Goal: Navigation & Orientation: Find specific page/section

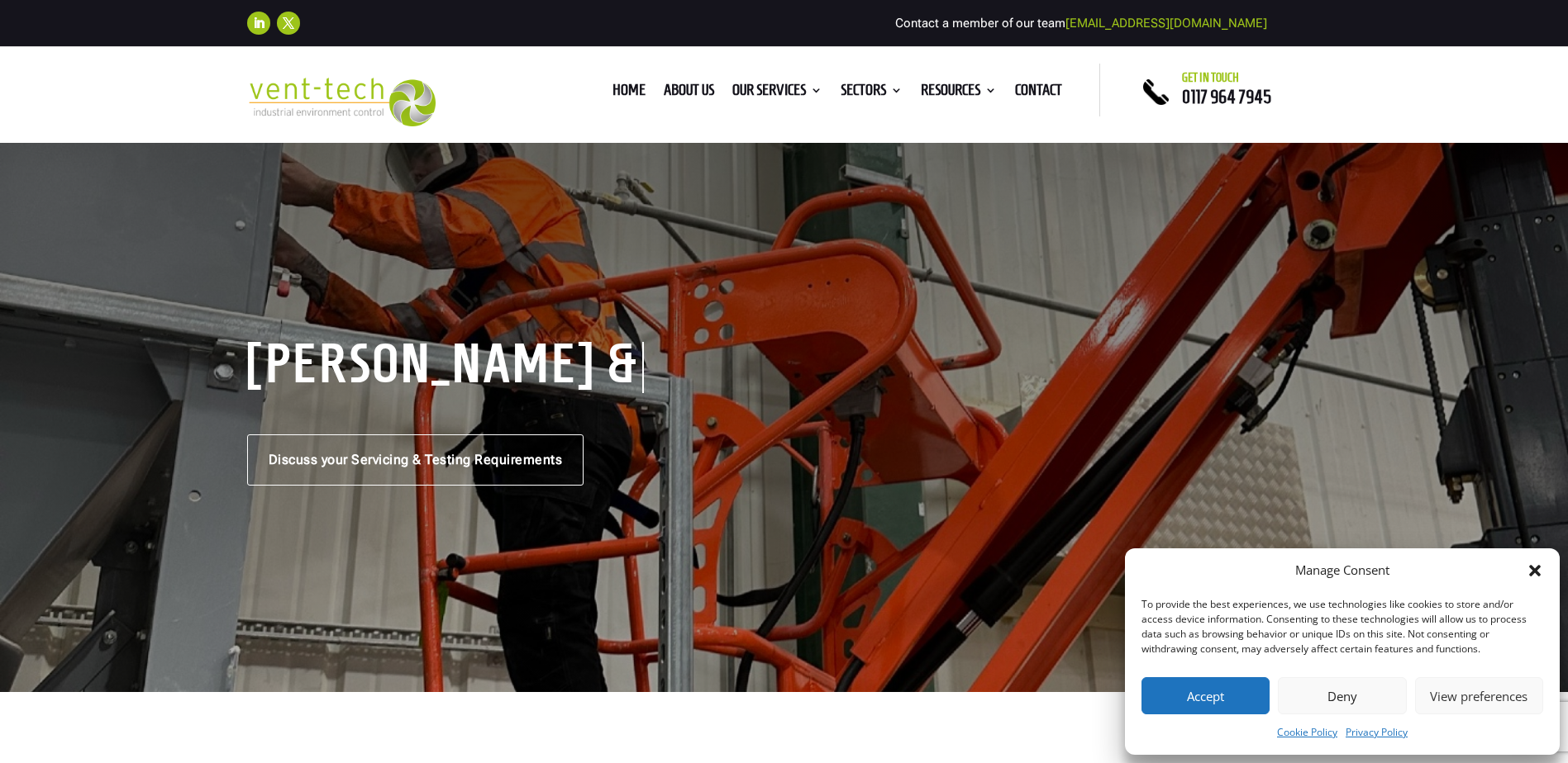
click at [1183, 688] on button "Accept" at bounding box center [1206, 695] width 128 height 37
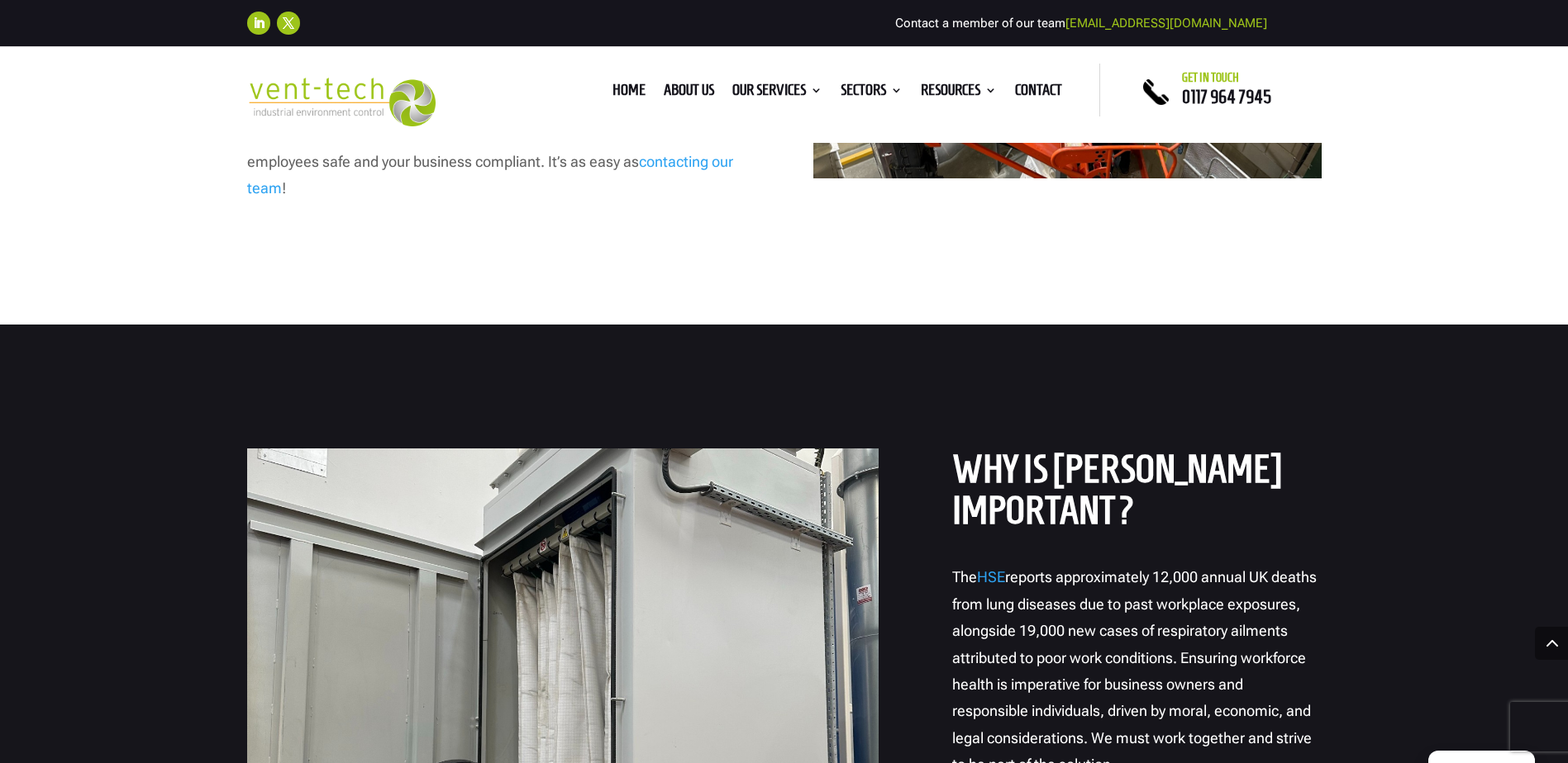
scroll to position [1239, 0]
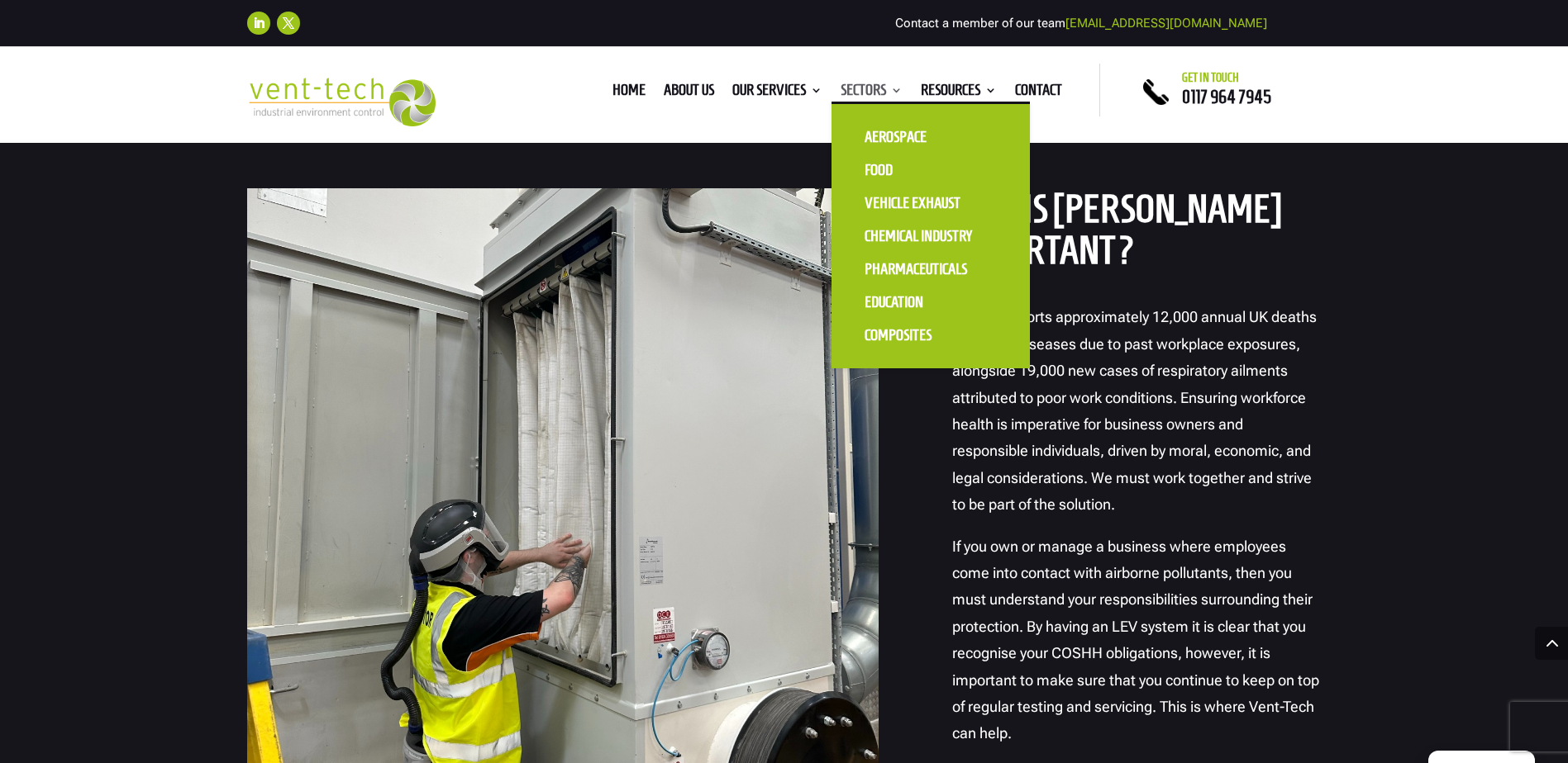
click at [848, 91] on link "Sectors" at bounding box center [871, 93] width 62 height 18
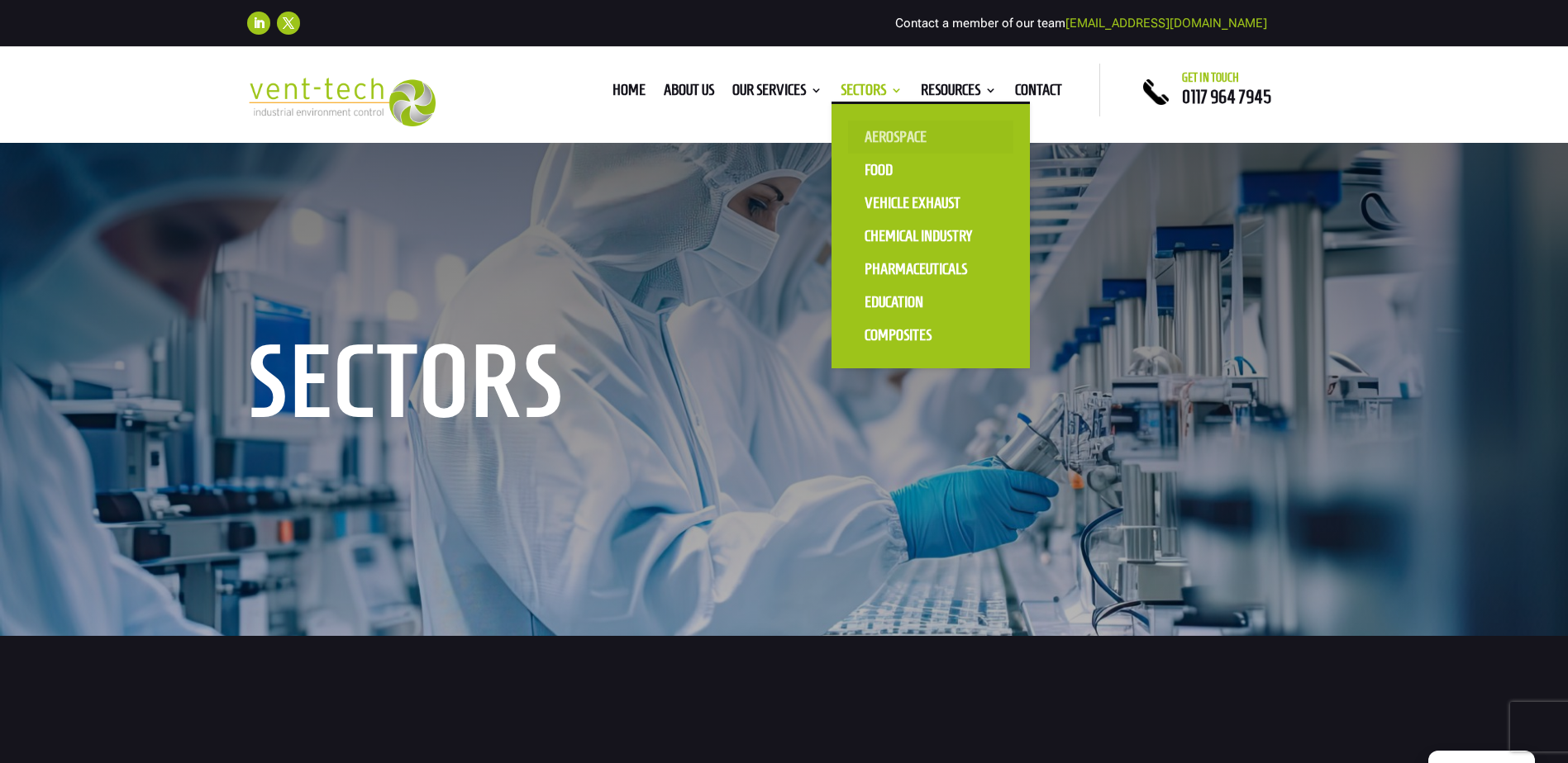
click at [884, 139] on link "Aerospace" at bounding box center [930, 138] width 165 height 33
